Goal: Find specific page/section: Find specific page/section

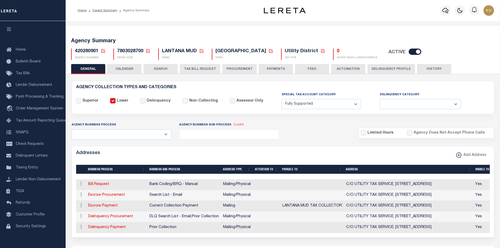
select select "1"
select select
drag, startPoint x: 29, startPoint y: 169, endPoint x: 198, endPoint y: 207, distance: 173.3
click at [29, 169] on span "Taxing Entity" at bounding box center [27, 168] width 22 height 4
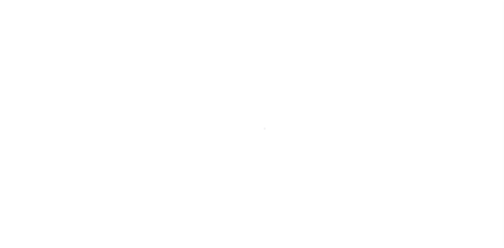
select select
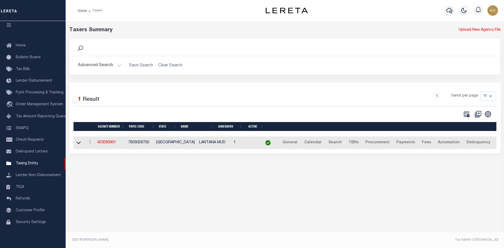
click at [96, 67] on button "Advanced Search" at bounding box center [100, 65] width 44 height 10
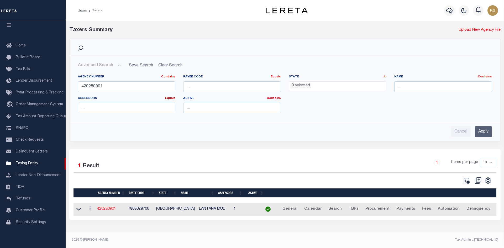
click at [110, 211] on link "420280901" at bounding box center [106, 209] width 19 height 4
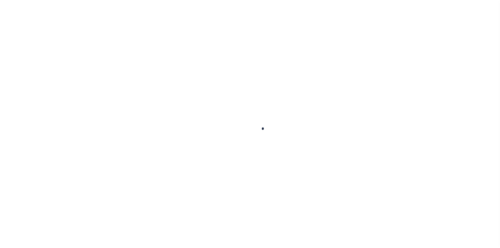
select select
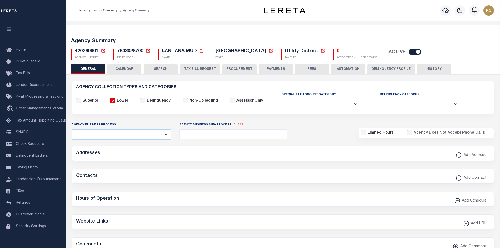
checkbox input "false"
select select "1"
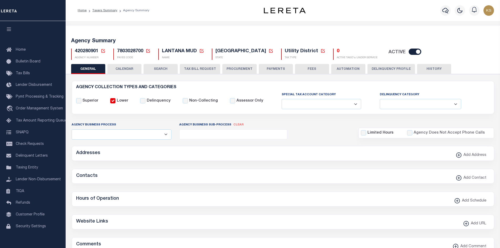
checkbox input "false"
